Goal: Information Seeking & Learning: Compare options

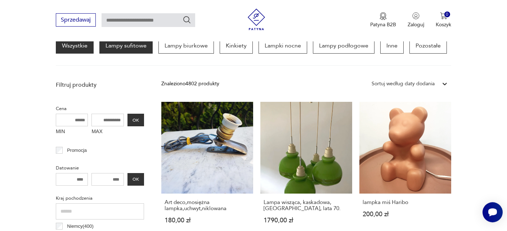
click at [123, 44] on p "Lampy sufitowe" at bounding box center [125, 46] width 53 height 16
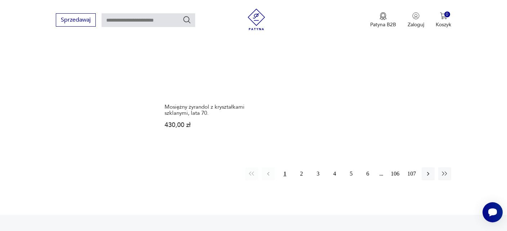
scroll to position [1082, 0]
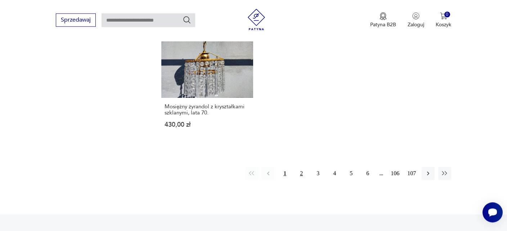
click at [301, 167] on button "2" at bounding box center [301, 173] width 13 height 13
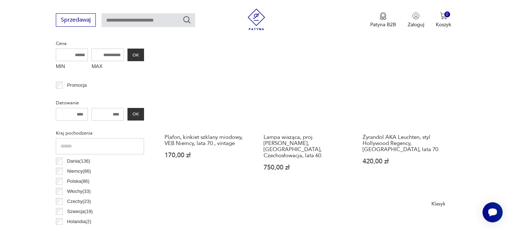
scroll to position [283, 0]
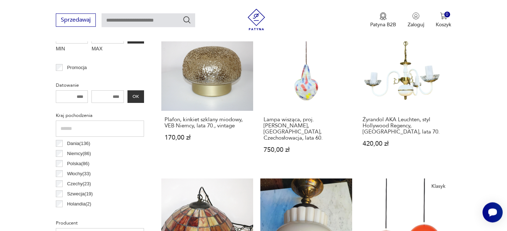
click at [134, 18] on input "text" at bounding box center [149, 20] width 94 height 14
type input "******"
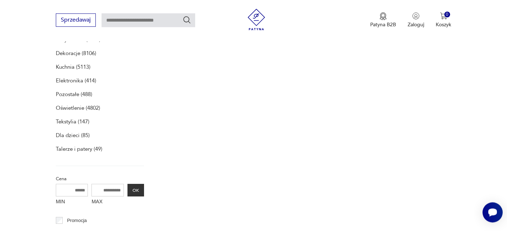
type input "******"
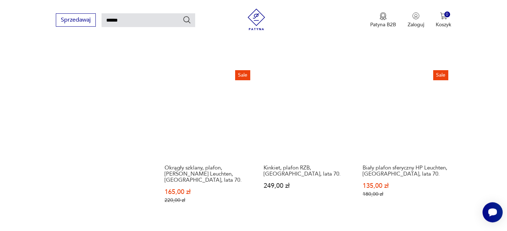
scroll to position [688, 0]
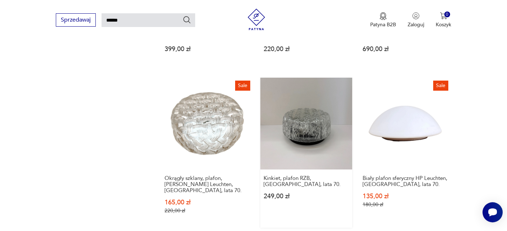
click at [304, 122] on link "Kinkiet, plafon RZB, [GEOGRAPHIC_DATA], lata 70. 249,00 zł" at bounding box center [306, 153] width 92 height 150
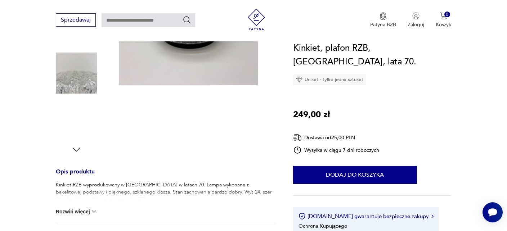
scroll to position [190, 0]
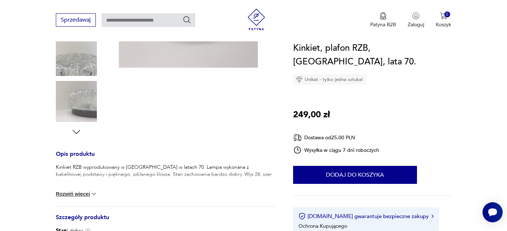
click at [64, 194] on button "Rozwiń więcej" at bounding box center [77, 194] width 42 height 7
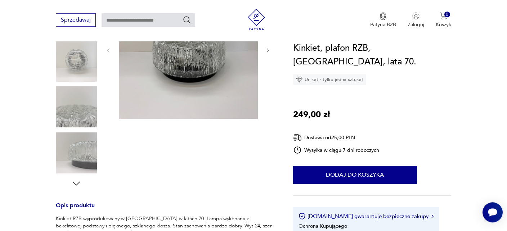
scroll to position [76, 0]
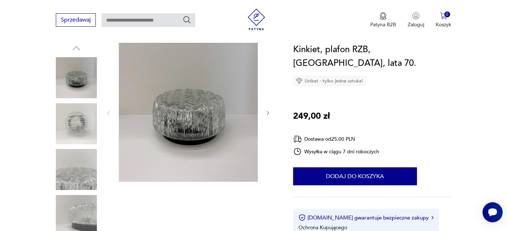
click at [267, 111] on icon "button" at bounding box center [268, 113] width 2 height 4
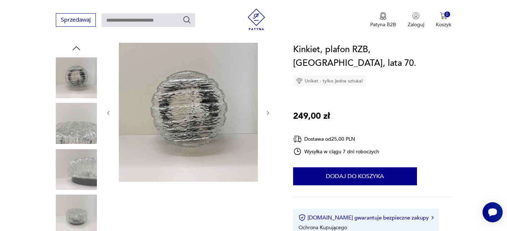
click at [267, 111] on icon "button" at bounding box center [268, 113] width 2 height 4
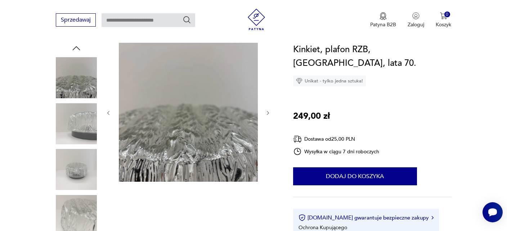
scroll to position [0, 0]
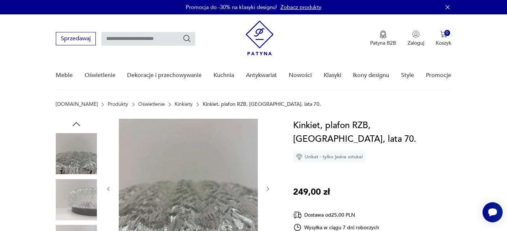
click at [144, 39] on input "text" at bounding box center [149, 39] width 94 height 14
type input "******"
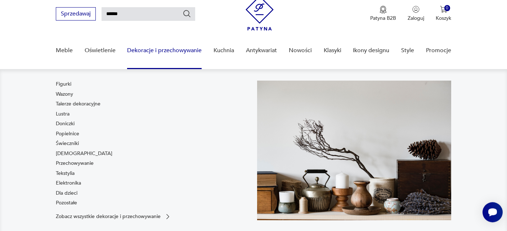
scroll to position [25, 0]
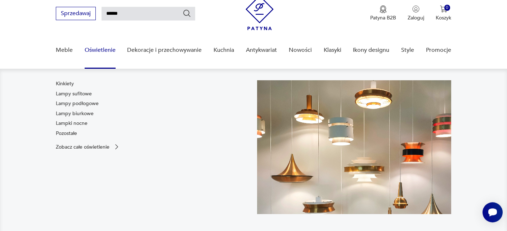
click at [95, 45] on link "Oświetlenie" at bounding box center [100, 50] width 31 height 28
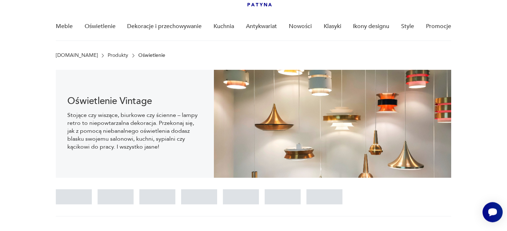
scroll to position [50, 0]
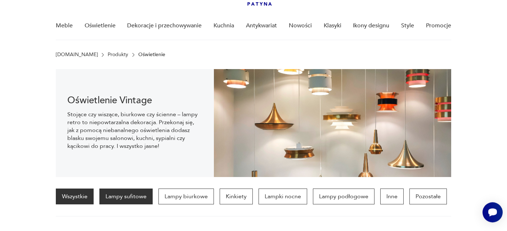
click at [126, 197] on p "Lampy sufitowe" at bounding box center [125, 197] width 53 height 16
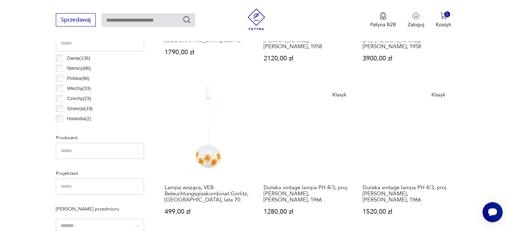
scroll to position [359, 0]
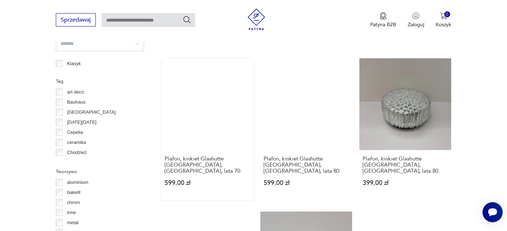
scroll to position [511, 0]
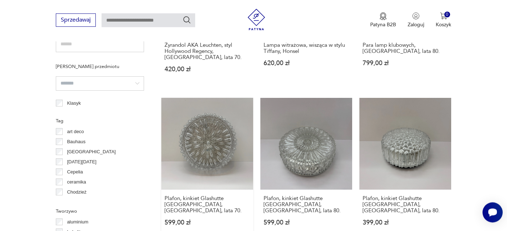
click at [205, 139] on link "Plafon, kinkiet Glashutte [GEOGRAPHIC_DATA], [GEOGRAPHIC_DATA], lata 70. 599,00…" at bounding box center [207, 169] width 92 height 142
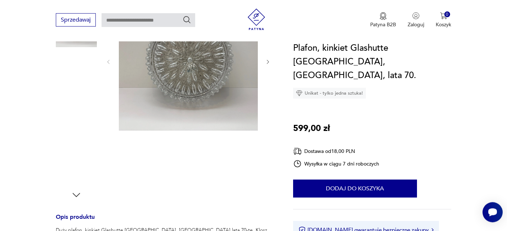
scroll to position [228, 0]
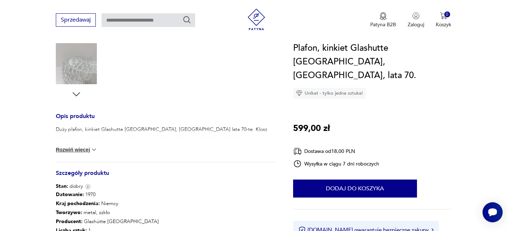
click at [77, 148] on button "Rozwiń więcej" at bounding box center [77, 149] width 42 height 7
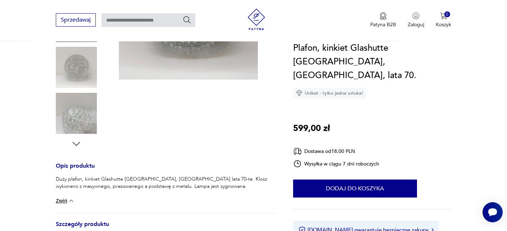
scroll to position [114, 0]
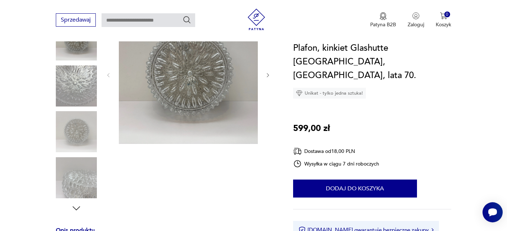
click at [267, 74] on icon "button" at bounding box center [268, 75] width 6 height 6
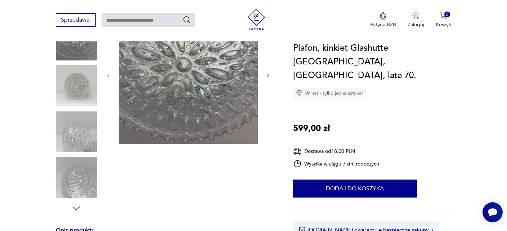
click at [267, 74] on icon "button" at bounding box center [268, 75] width 6 height 6
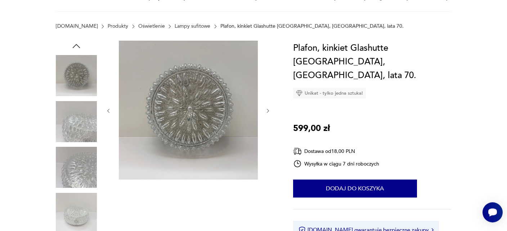
scroll to position [0, 0]
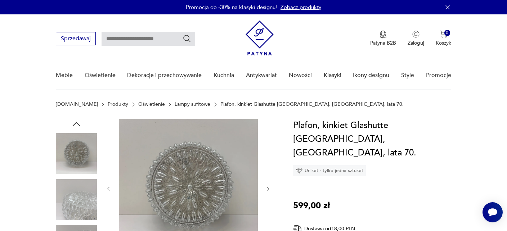
click at [268, 187] on icon "button" at bounding box center [268, 189] width 6 height 6
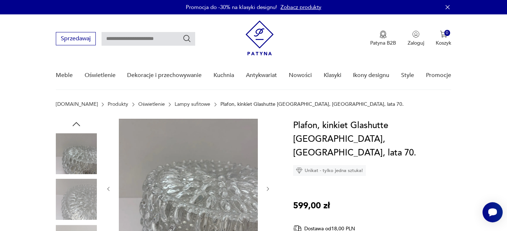
click at [267, 187] on icon "button" at bounding box center [268, 189] width 2 height 4
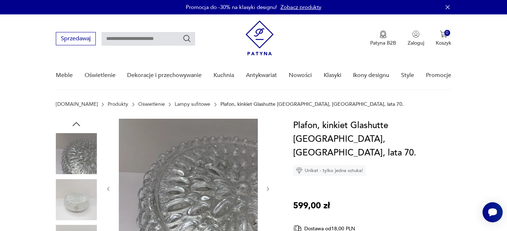
click at [267, 187] on icon "button" at bounding box center [268, 189] width 2 height 4
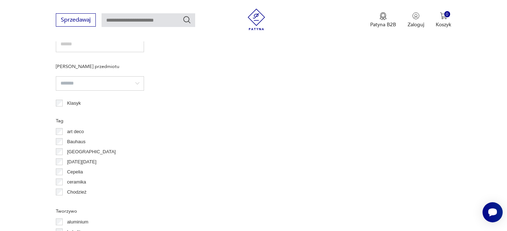
scroll to position [578, 0]
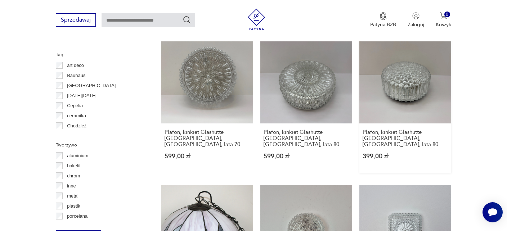
click at [405, 72] on link "Plafon, kinkiet Glashutte [GEOGRAPHIC_DATA], [GEOGRAPHIC_DATA], lata 80. 399,00…" at bounding box center [405, 103] width 92 height 142
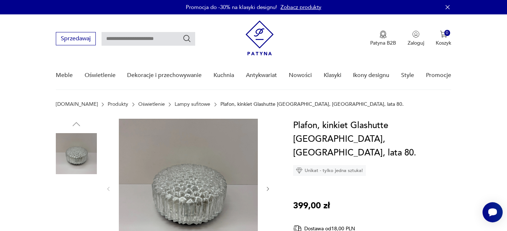
scroll to position [76, 0]
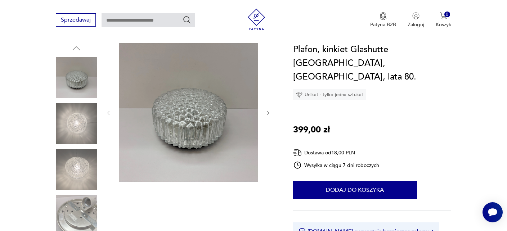
click at [269, 112] on icon "button" at bounding box center [268, 113] width 2 height 4
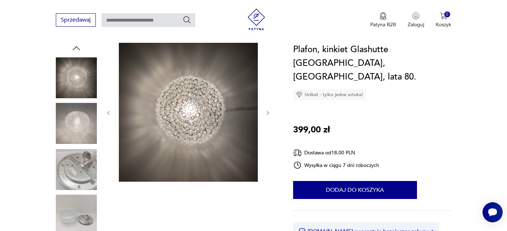
click at [269, 112] on icon "button" at bounding box center [268, 113] width 2 height 4
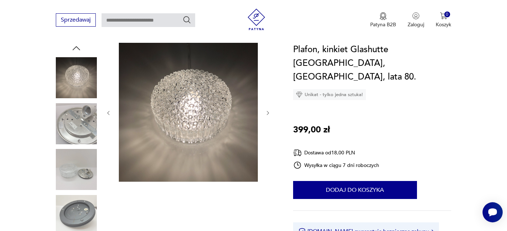
click at [269, 112] on icon "button" at bounding box center [268, 113] width 2 height 4
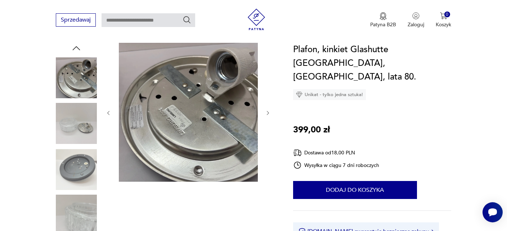
click at [269, 112] on icon "button" at bounding box center [268, 113] width 2 height 4
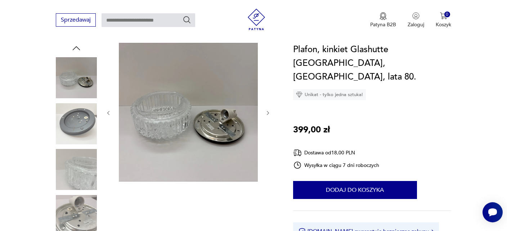
click at [269, 112] on icon "button" at bounding box center [268, 113] width 2 height 4
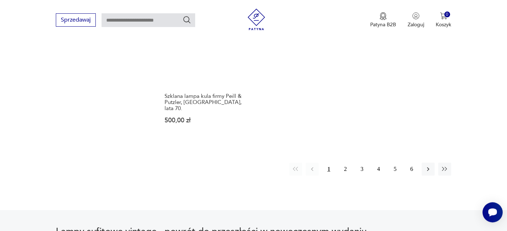
scroll to position [1139, 0]
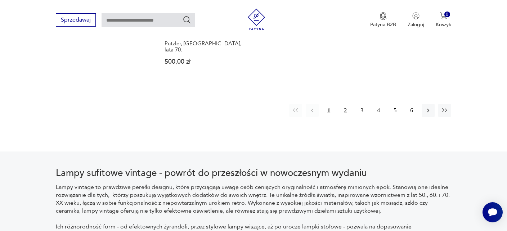
click at [345, 104] on button "2" at bounding box center [345, 110] width 13 height 13
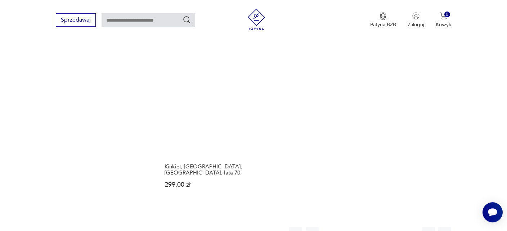
scroll to position [1044, 0]
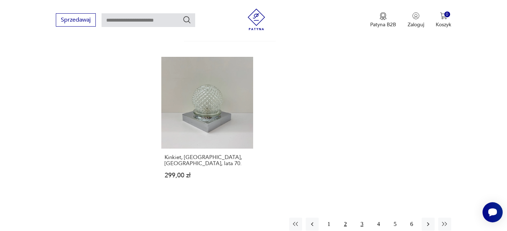
click at [361, 218] on button "3" at bounding box center [362, 224] width 13 height 13
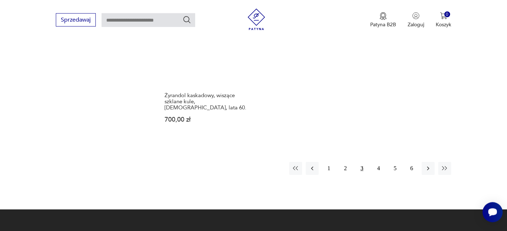
scroll to position [1082, 0]
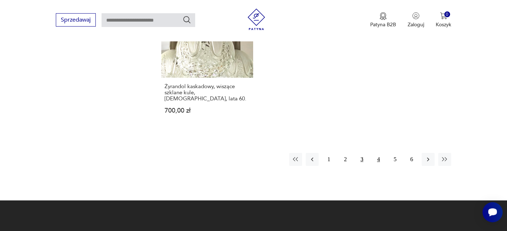
click at [379, 153] on button "4" at bounding box center [378, 159] width 13 height 13
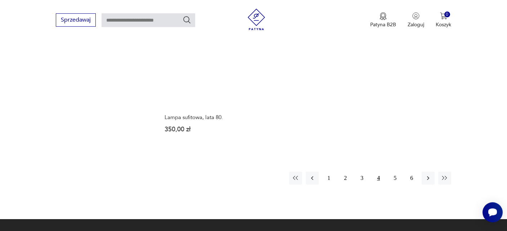
scroll to position [1082, 0]
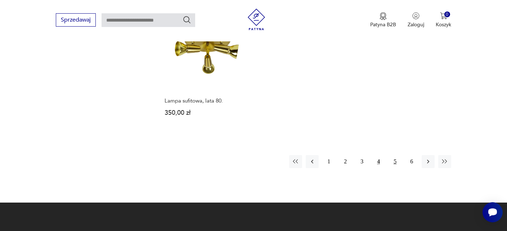
click at [394, 155] on button "5" at bounding box center [395, 161] width 13 height 13
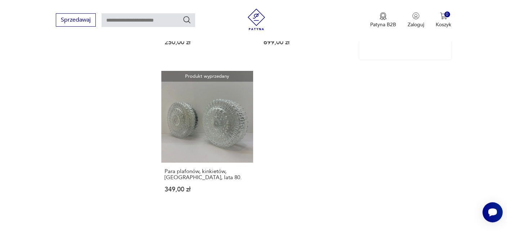
scroll to position [1006, 0]
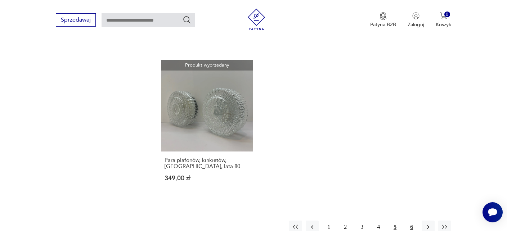
drag, startPoint x: 413, startPoint y: 219, endPoint x: 406, endPoint y: 216, distance: 7.1
click at [412, 221] on button "6" at bounding box center [411, 227] width 13 height 13
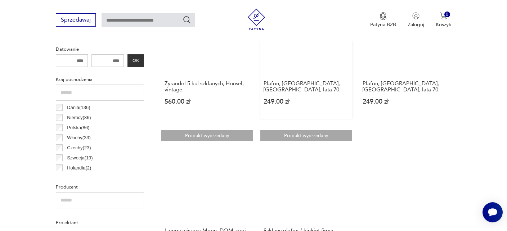
scroll to position [359, 0]
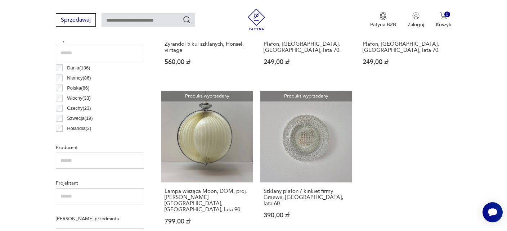
click at [128, 19] on input "text" at bounding box center [149, 20] width 94 height 14
click at [125, 19] on input "text" at bounding box center [149, 20] width 94 height 14
type input "*******"
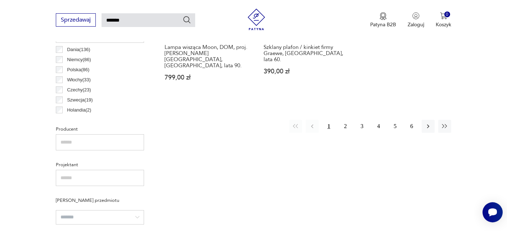
type input "*******"
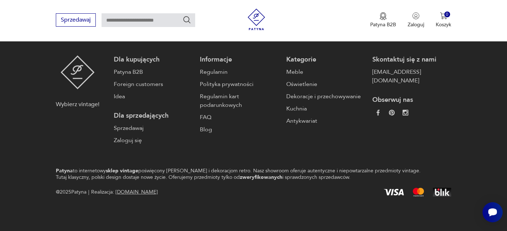
type input "*******"
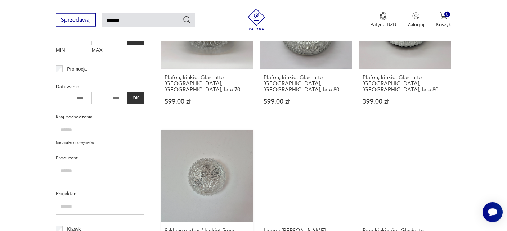
scroll to position [147, 0]
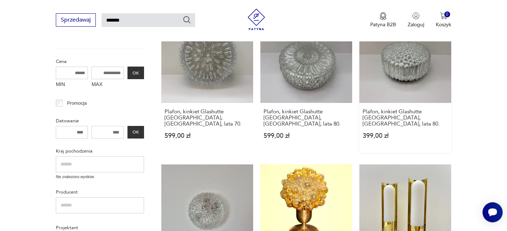
click at [400, 65] on link "Plafon, kinkiet Glashutte [GEOGRAPHIC_DATA], [GEOGRAPHIC_DATA], lata 80. 399,00…" at bounding box center [405, 82] width 92 height 142
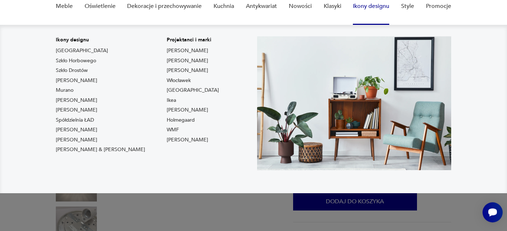
scroll to position [76, 0]
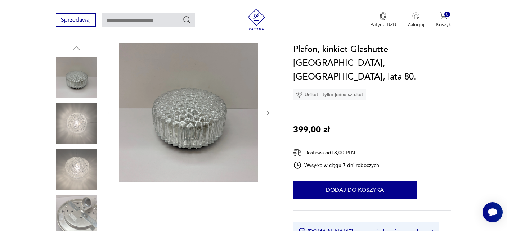
click at [267, 112] on icon "button" at bounding box center [268, 113] width 6 height 6
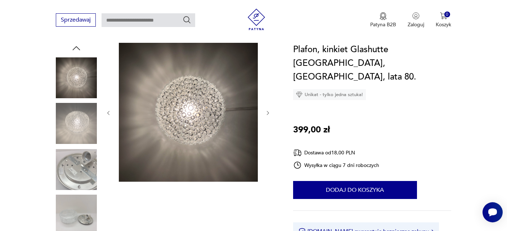
click at [267, 112] on icon "button" at bounding box center [268, 113] width 6 height 6
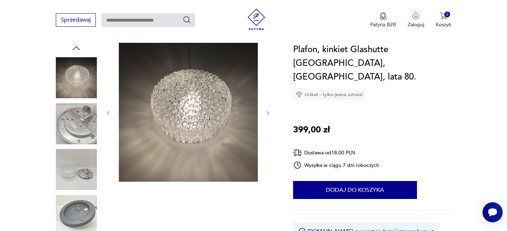
click at [267, 112] on icon "button" at bounding box center [268, 113] width 6 height 6
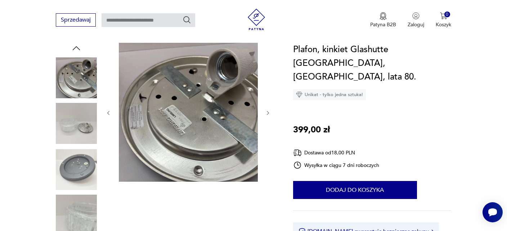
click at [267, 112] on icon "button" at bounding box center [268, 113] width 6 height 6
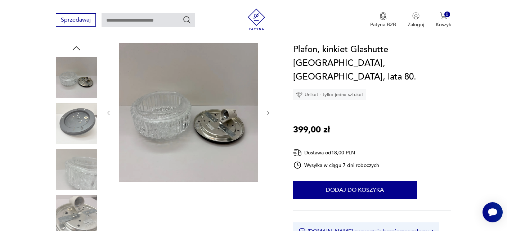
click at [83, 119] on img at bounding box center [76, 123] width 41 height 41
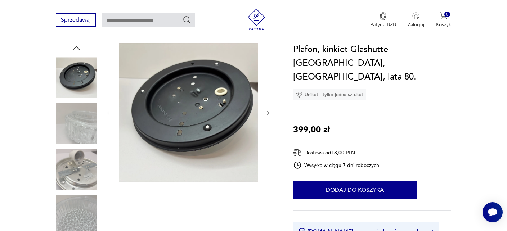
click at [77, 157] on img at bounding box center [76, 169] width 41 height 41
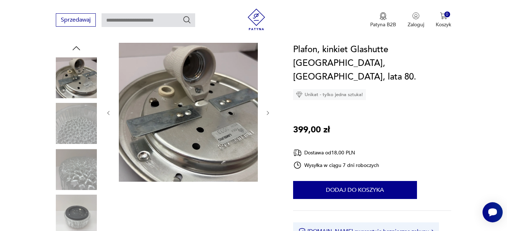
click at [73, 175] on img at bounding box center [76, 169] width 41 height 41
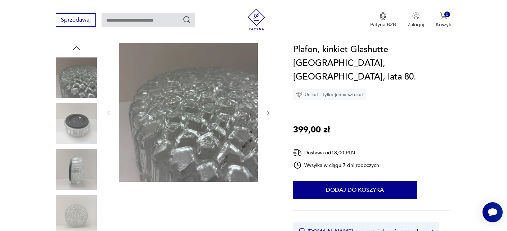
click at [72, 205] on img at bounding box center [76, 215] width 41 height 41
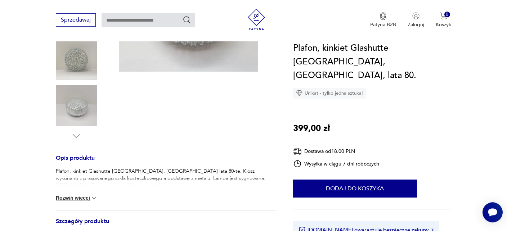
scroll to position [190, 0]
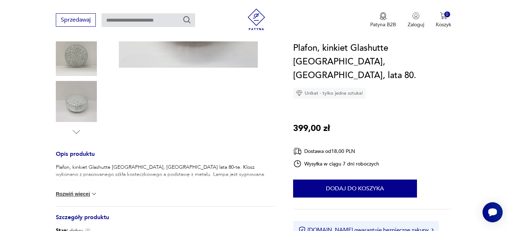
click at [81, 194] on button "Rozwiń więcej" at bounding box center [77, 194] width 42 height 7
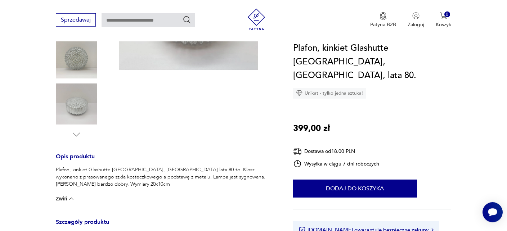
scroll to position [38, 0]
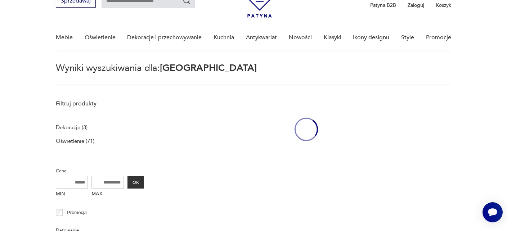
type input "*******"
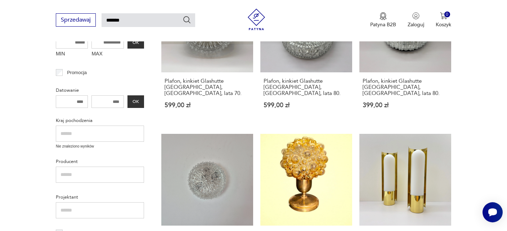
scroll to position [102, 0]
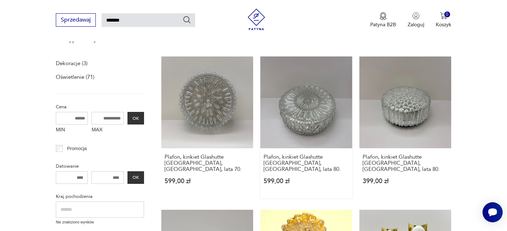
click at [308, 117] on link "Plafon, kinkiet Glashutte [GEOGRAPHIC_DATA], [GEOGRAPHIC_DATA], lata 80. 599,00…" at bounding box center [306, 128] width 92 height 142
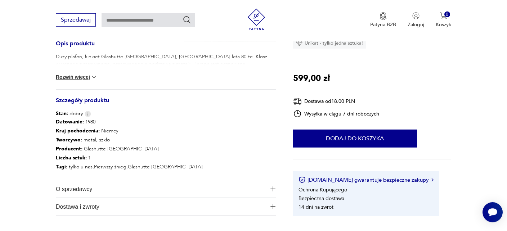
scroll to position [266, 0]
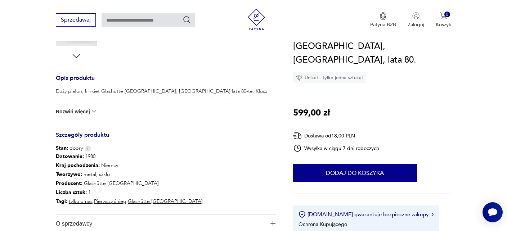
click at [71, 110] on button "Rozwiń więcej" at bounding box center [77, 111] width 42 height 7
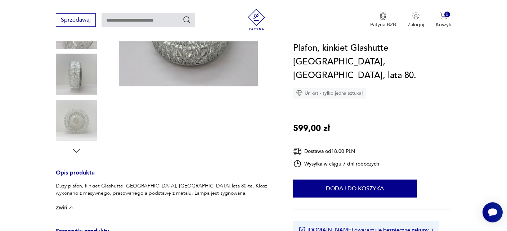
scroll to position [114, 0]
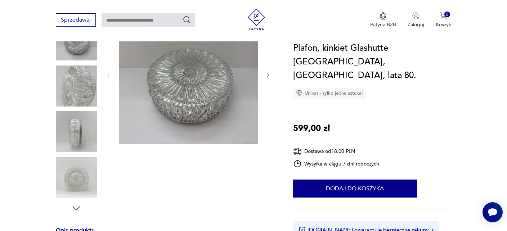
click at [268, 73] on icon "button" at bounding box center [268, 75] width 2 height 4
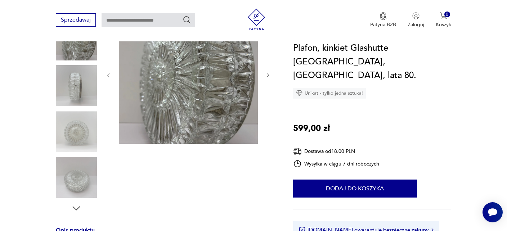
click at [268, 73] on icon "button" at bounding box center [268, 75] width 2 height 4
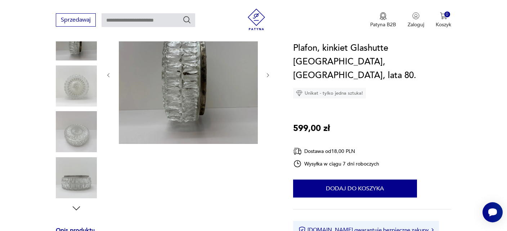
scroll to position [102, 0]
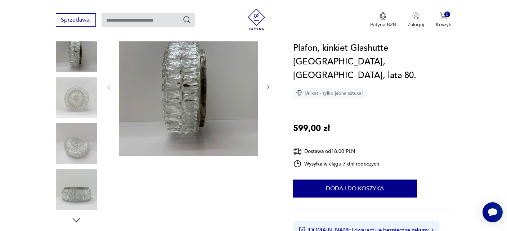
type input "*******"
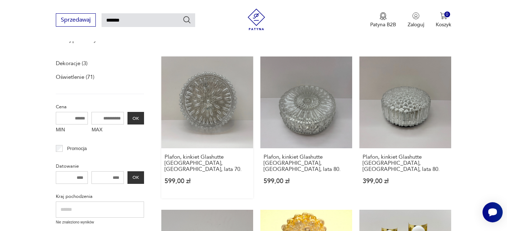
click at [213, 93] on link "Plafon, kinkiet Glashutte [GEOGRAPHIC_DATA], [GEOGRAPHIC_DATA], lata 70. 599,00…" at bounding box center [207, 128] width 92 height 142
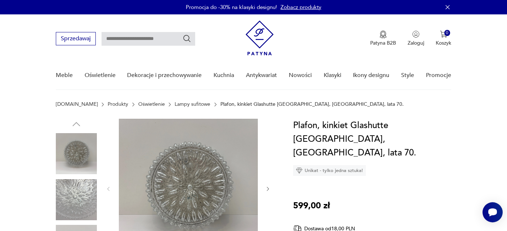
scroll to position [76, 0]
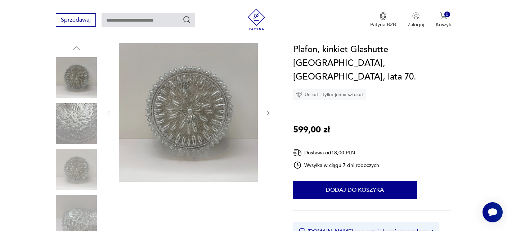
click at [269, 113] on icon "button" at bounding box center [268, 113] width 2 height 4
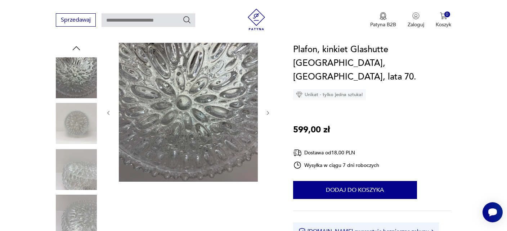
click at [269, 113] on icon "button" at bounding box center [268, 113] width 2 height 4
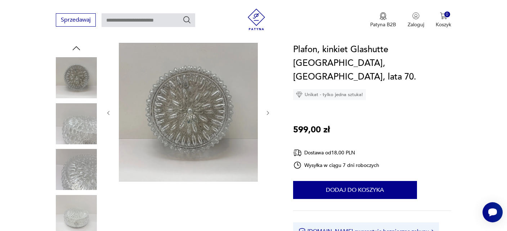
click at [269, 113] on icon "button" at bounding box center [268, 113] width 2 height 4
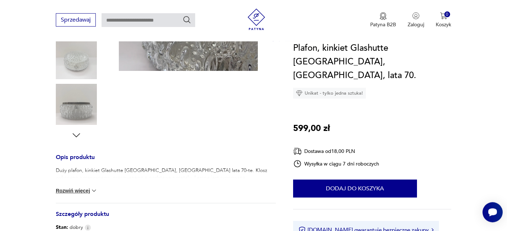
scroll to position [190, 0]
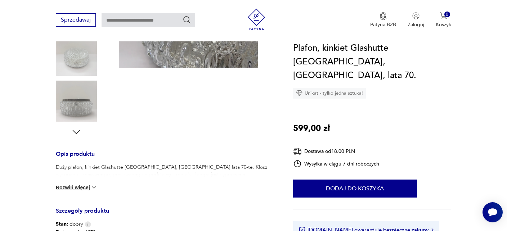
click at [77, 188] on button "Rozwiń więcej" at bounding box center [77, 187] width 42 height 7
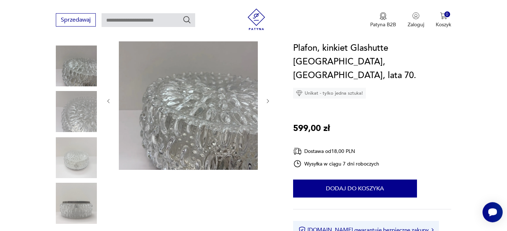
scroll to position [76, 0]
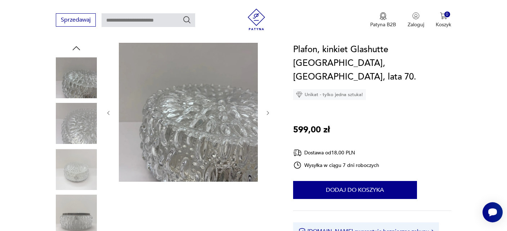
click at [75, 76] on img at bounding box center [76, 77] width 41 height 41
click at [79, 121] on img at bounding box center [76, 123] width 41 height 41
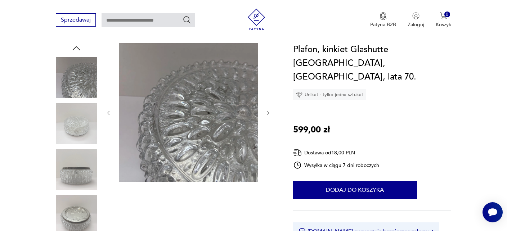
click at [76, 169] on img at bounding box center [76, 169] width 41 height 41
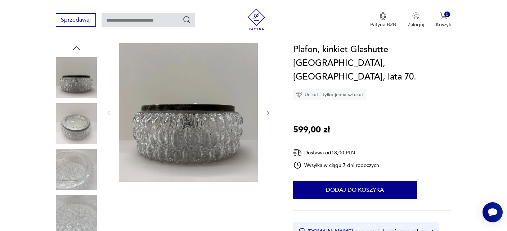
scroll to position [152, 0]
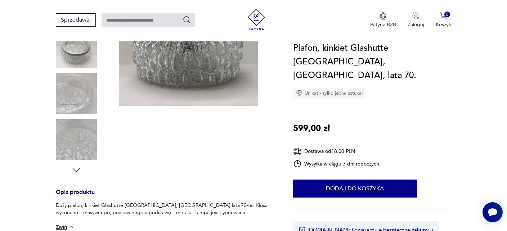
click at [77, 169] on icon "button" at bounding box center [76, 170] width 11 height 11
